Goal: Book appointment/travel/reservation

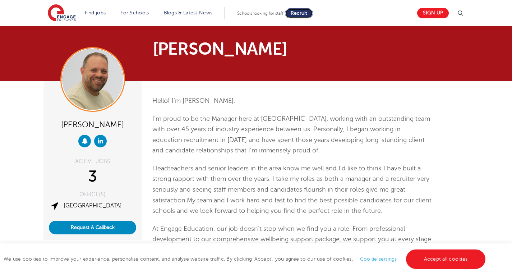
click at [298, 10] on span "Recruit" at bounding box center [298, 12] width 17 height 5
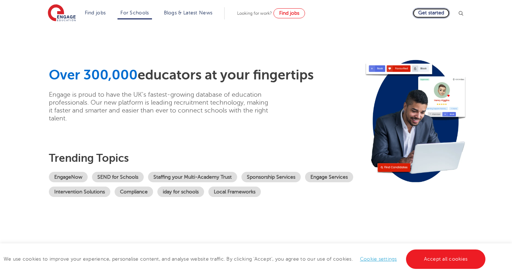
click at [438, 12] on link "Get started" at bounding box center [430, 13] width 37 height 10
